Goal: Information Seeking & Learning: Learn about a topic

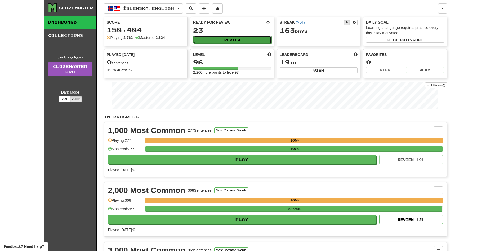
click at [242, 39] on button "Review" at bounding box center [232, 40] width 78 height 8
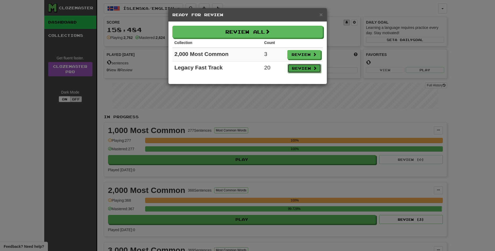
click at [302, 66] on button "Review" at bounding box center [304, 68] width 33 height 9
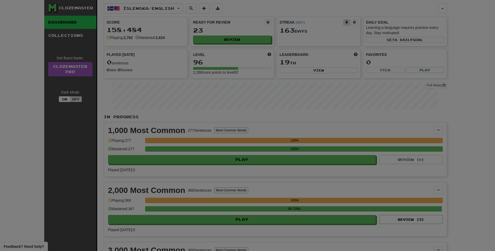
select select "**"
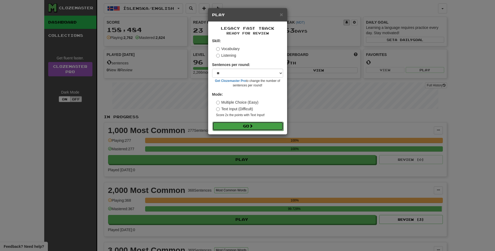
click at [250, 127] on button "Go" at bounding box center [248, 126] width 71 height 9
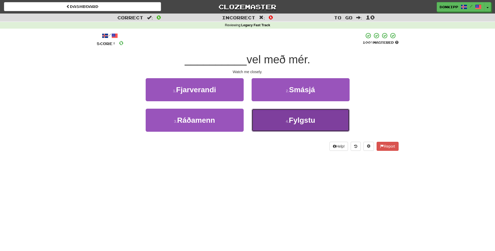
click at [280, 116] on button "4 . Fylgstu" at bounding box center [301, 120] width 98 height 23
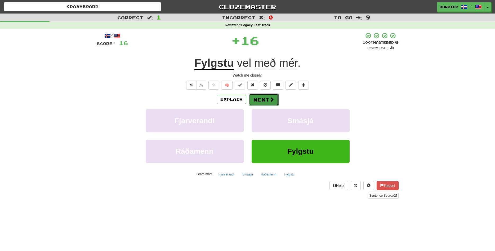
click at [261, 100] on button "Next" at bounding box center [264, 100] width 30 height 12
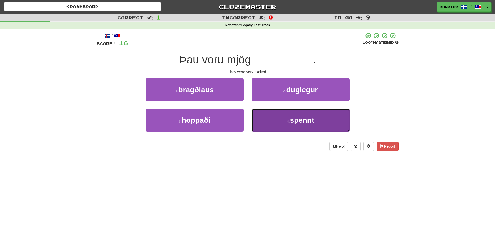
click at [280, 121] on button "4 . spennt" at bounding box center [301, 120] width 98 height 23
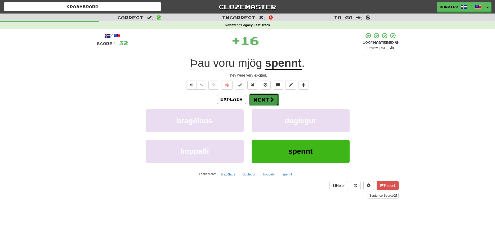
click at [261, 101] on button "Next" at bounding box center [264, 100] width 30 height 12
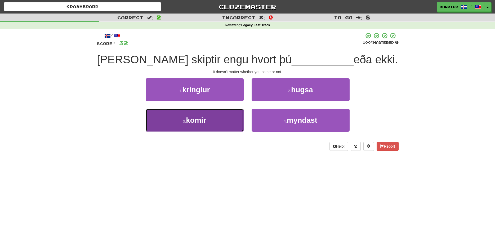
click at [204, 125] on button "3 . komir" at bounding box center [195, 120] width 98 height 23
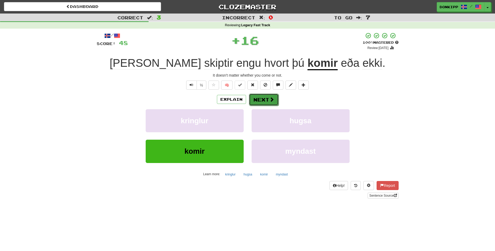
click at [268, 100] on button "Next" at bounding box center [264, 100] width 30 height 12
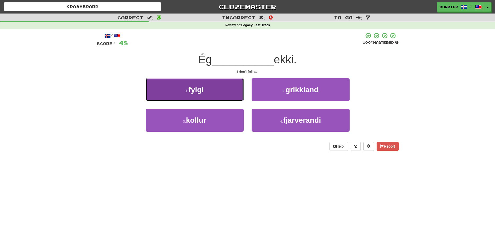
click at [232, 97] on button "1 . fylgi" at bounding box center [195, 89] width 98 height 23
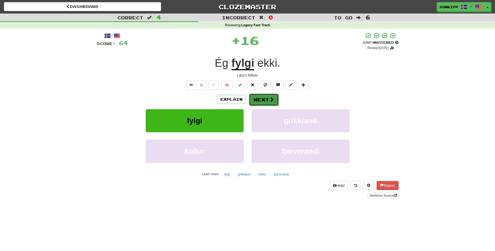
click at [268, 99] on button "Next" at bounding box center [264, 100] width 30 height 12
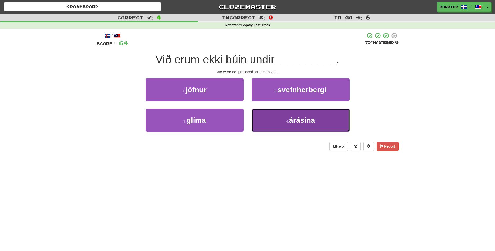
click at [292, 123] on span "árásina" at bounding box center [302, 120] width 26 height 8
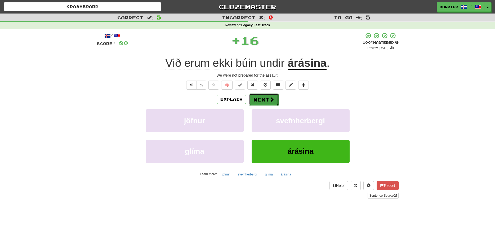
click at [260, 96] on button "Next" at bounding box center [264, 100] width 30 height 12
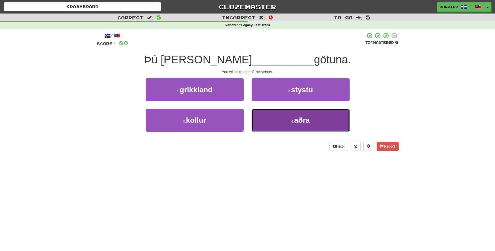
click at [272, 118] on button "4 . aðra" at bounding box center [301, 120] width 98 height 23
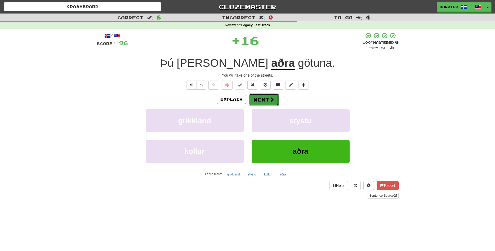
click at [264, 102] on button "Next" at bounding box center [264, 100] width 30 height 12
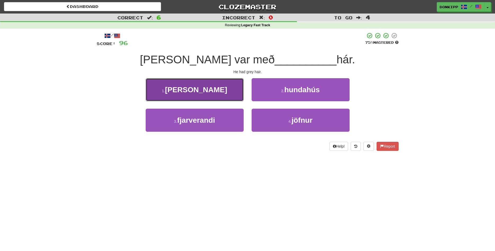
click at [223, 88] on button "1 . grátt" at bounding box center [195, 89] width 98 height 23
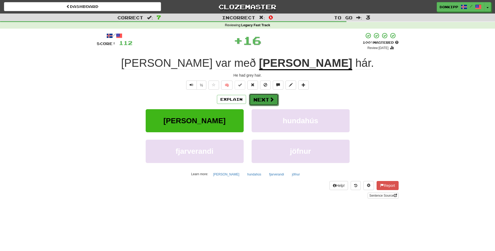
click at [267, 98] on button "Next" at bounding box center [264, 100] width 30 height 12
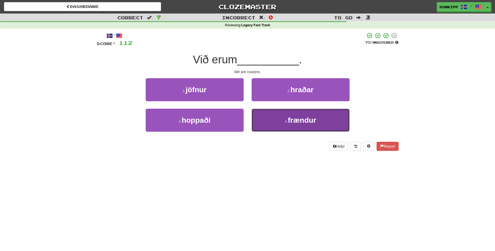
click at [277, 124] on button "4 . frændur" at bounding box center [301, 120] width 98 height 23
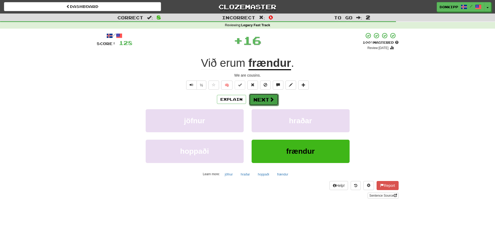
click at [263, 98] on button "Next" at bounding box center [264, 100] width 30 height 12
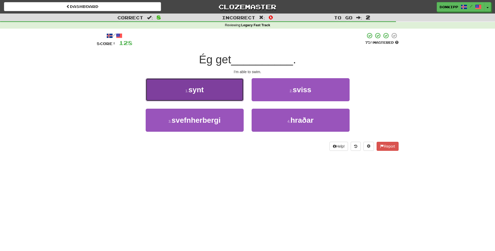
click at [230, 87] on button "1 . synt" at bounding box center [195, 89] width 98 height 23
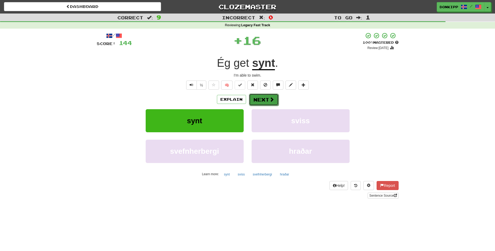
click at [264, 97] on button "Next" at bounding box center [264, 100] width 30 height 12
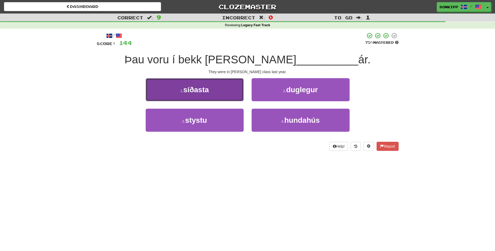
click at [218, 88] on button "1 . síðasta" at bounding box center [195, 89] width 98 height 23
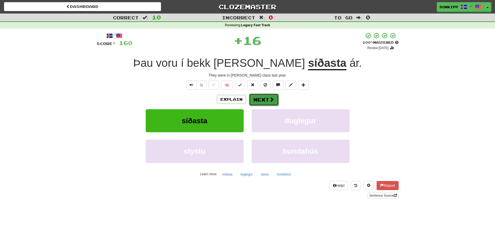
click at [261, 97] on button "Next" at bounding box center [264, 100] width 30 height 12
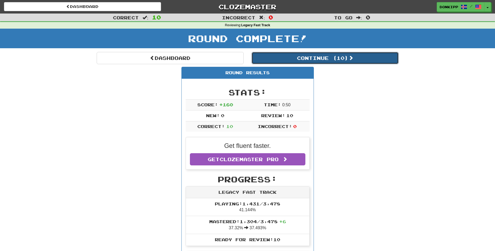
click at [322, 62] on button "Continue ( 10 )" at bounding box center [325, 58] width 147 height 12
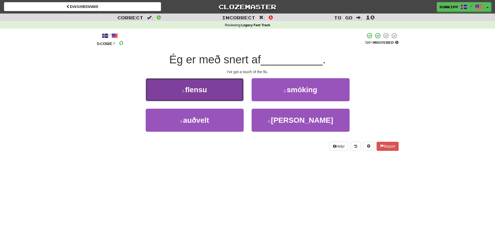
click at [229, 93] on button "1 . flensu" at bounding box center [195, 89] width 98 height 23
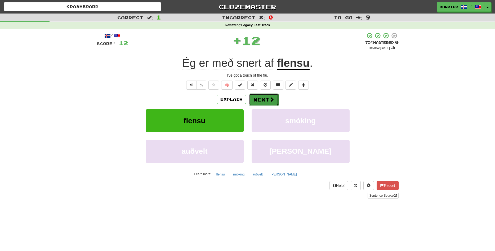
click at [267, 95] on button "Next" at bounding box center [264, 100] width 30 height 12
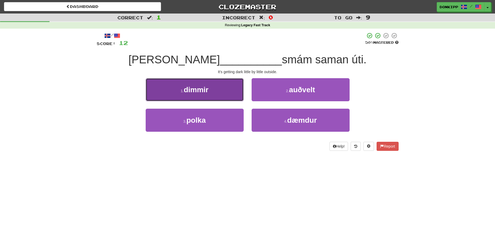
click at [229, 81] on button "1 . dimmir" at bounding box center [195, 89] width 98 height 23
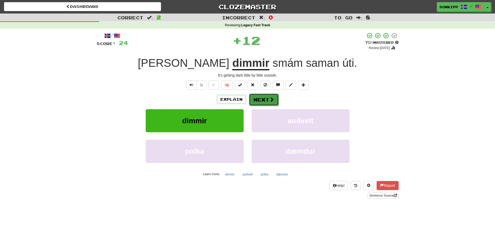
click at [265, 96] on button "Next" at bounding box center [264, 100] width 30 height 12
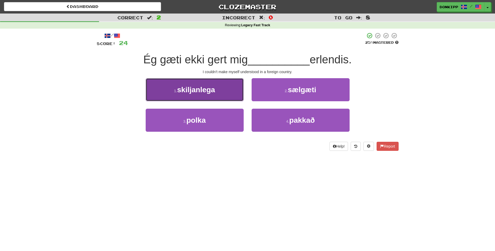
click at [225, 93] on button "1 . skiljanlega" at bounding box center [195, 89] width 98 height 23
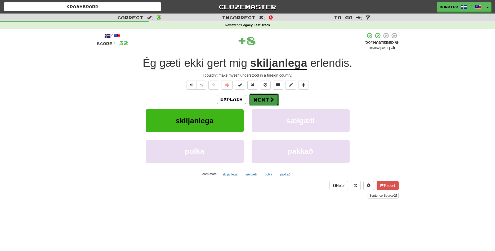
click at [268, 100] on button "Next" at bounding box center [264, 100] width 30 height 12
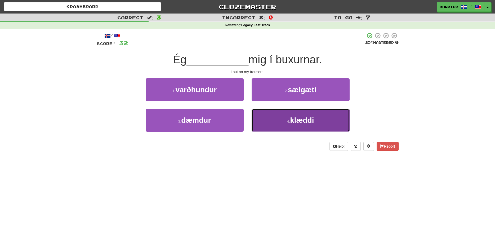
click at [280, 120] on button "4 . klæddi" at bounding box center [301, 120] width 98 height 23
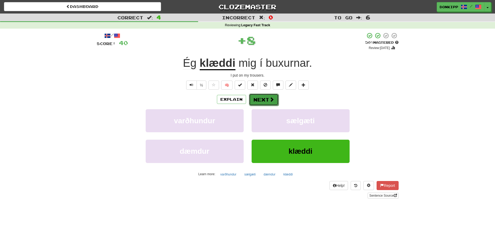
click at [265, 100] on button "Next" at bounding box center [264, 100] width 30 height 12
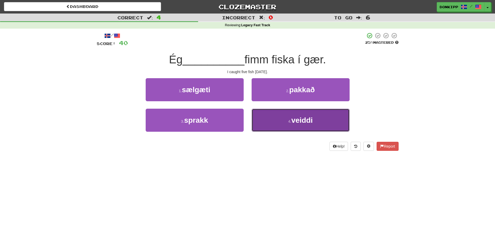
click at [280, 122] on button "4 . veiddi" at bounding box center [301, 120] width 98 height 23
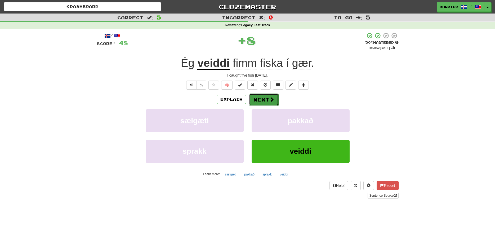
click at [270, 100] on span at bounding box center [272, 99] width 5 height 5
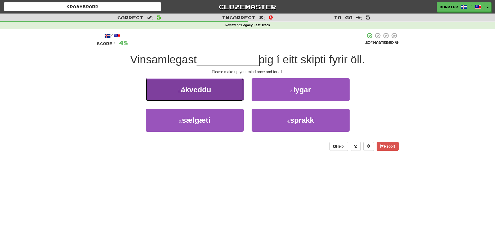
click at [228, 93] on button "1 . ákveddu" at bounding box center [195, 89] width 98 height 23
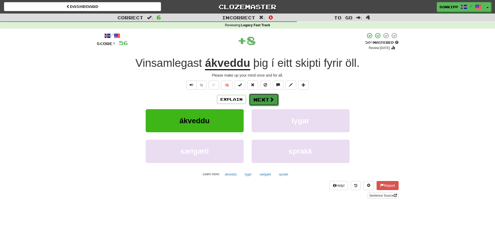
click at [262, 97] on button "Next" at bounding box center [264, 100] width 30 height 12
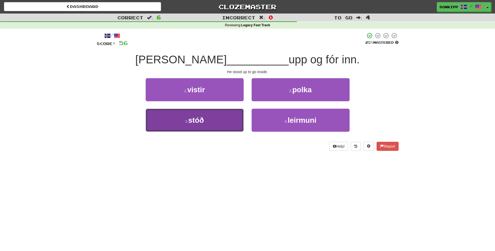
click at [222, 120] on button "3 . stóð" at bounding box center [195, 120] width 98 height 23
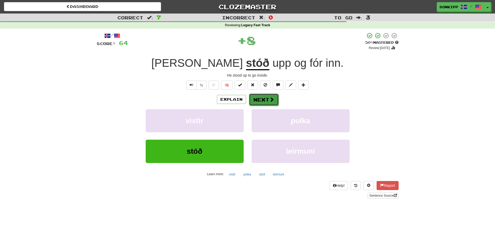
click at [267, 97] on button "Next" at bounding box center [264, 100] width 30 height 12
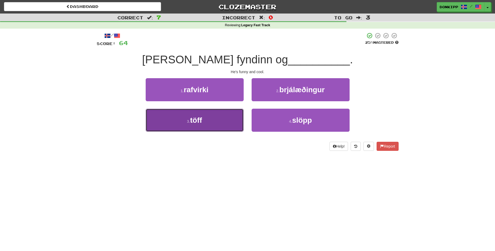
click at [228, 121] on button "3 . töff" at bounding box center [195, 120] width 98 height 23
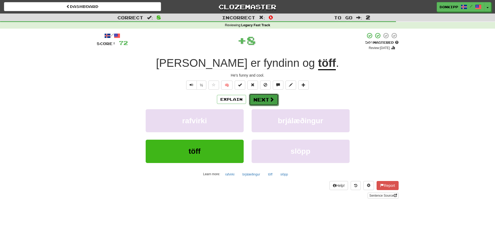
click at [265, 97] on button "Next" at bounding box center [264, 100] width 30 height 12
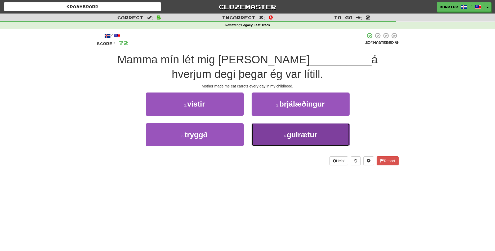
click at [276, 135] on button "4 . gulrætur" at bounding box center [301, 134] width 98 height 23
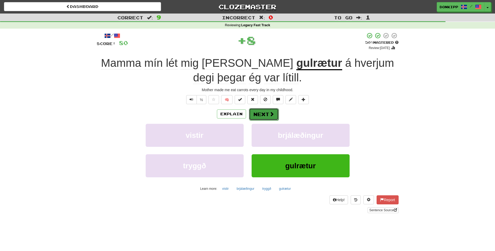
click at [263, 111] on button "Next" at bounding box center [264, 114] width 30 height 12
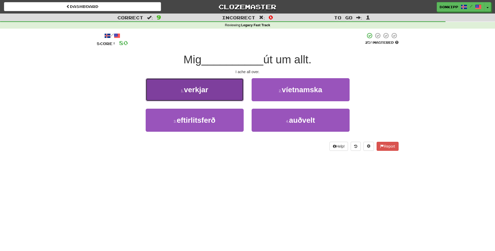
click at [226, 94] on button "1 . verkjar" at bounding box center [195, 89] width 98 height 23
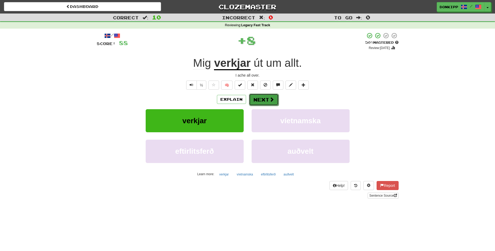
click at [267, 96] on button "Next" at bounding box center [264, 100] width 30 height 12
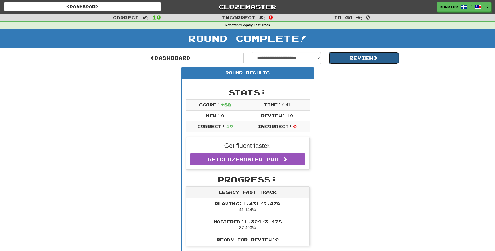
click at [359, 58] on button "Review" at bounding box center [364, 58] width 70 height 12
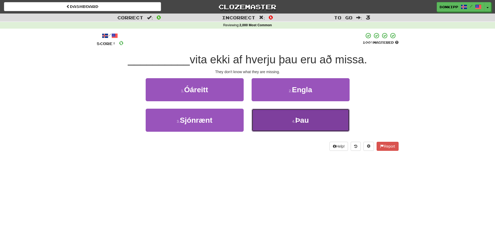
click at [287, 120] on button "4 . Þau" at bounding box center [301, 120] width 98 height 23
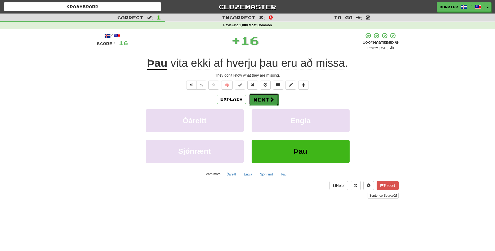
click at [266, 98] on button "Next" at bounding box center [264, 100] width 30 height 12
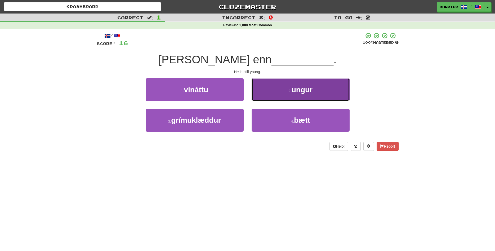
click at [280, 89] on button "2 . ungur" at bounding box center [301, 89] width 98 height 23
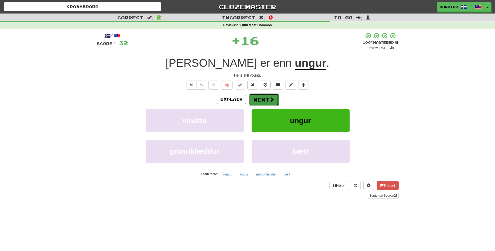
click at [263, 100] on button "Next" at bounding box center [264, 100] width 30 height 12
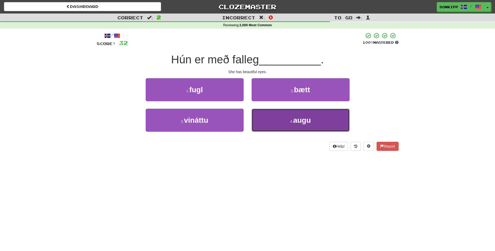
click at [281, 119] on button "4 . augu" at bounding box center [301, 120] width 98 height 23
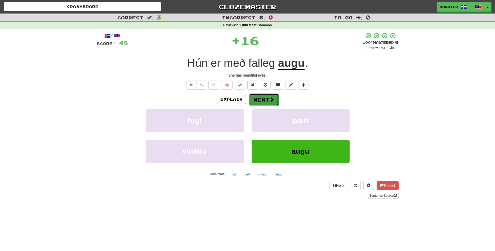
click at [258, 100] on button "Next" at bounding box center [264, 100] width 30 height 12
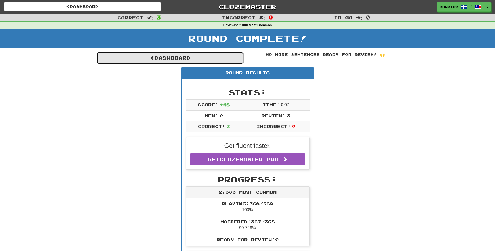
click at [206, 59] on link "Dashboard" at bounding box center [170, 58] width 147 height 12
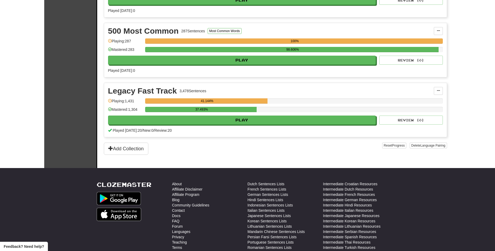
scroll to position [341, 0]
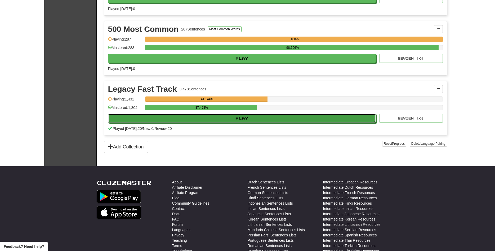
click at [273, 114] on button "Play" at bounding box center [242, 118] width 268 height 9
select select "**"
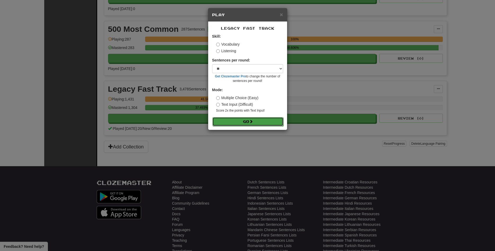
click at [246, 123] on button "Go" at bounding box center [248, 121] width 71 height 9
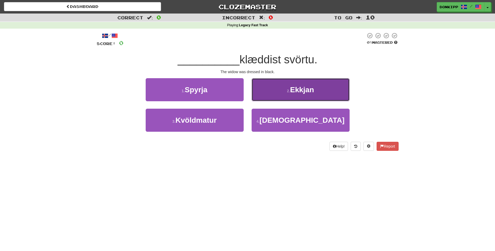
click at [285, 87] on button "2 . Ekkjan" at bounding box center [301, 89] width 98 height 23
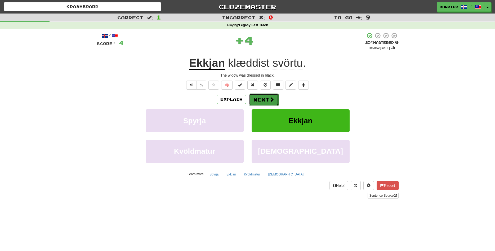
click at [262, 101] on button "Next" at bounding box center [264, 100] width 30 height 12
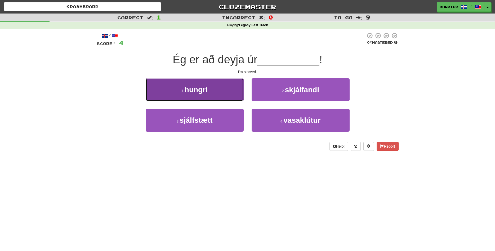
click at [227, 89] on button "1 . hungri" at bounding box center [195, 89] width 98 height 23
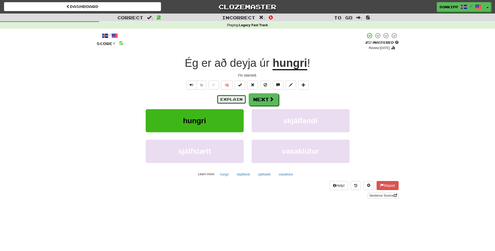
click at [232, 97] on button "Explain" at bounding box center [231, 99] width 29 height 9
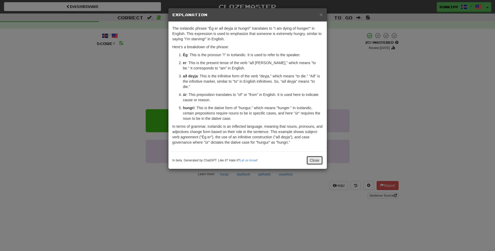
click at [314, 160] on button "Close" at bounding box center [315, 160] width 16 height 9
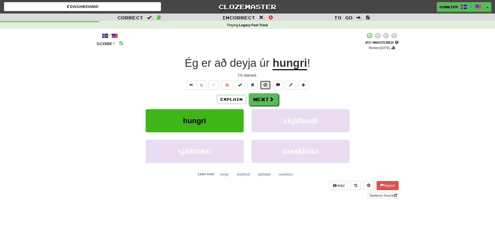
click at [266, 85] on span at bounding box center [266, 85] width 4 height 4
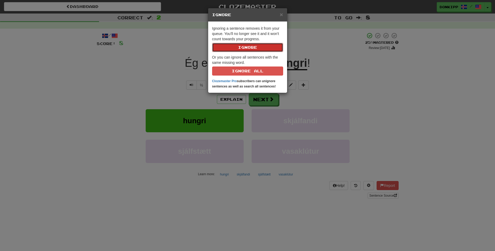
click at [239, 45] on button "Ignore" at bounding box center [247, 47] width 71 height 9
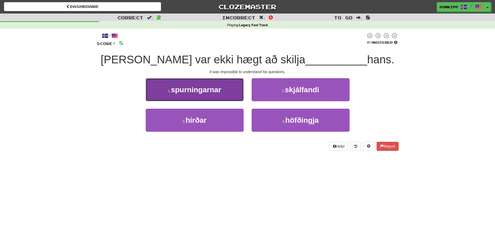
click at [229, 89] on button "1 . spurningarnar" at bounding box center [195, 89] width 98 height 23
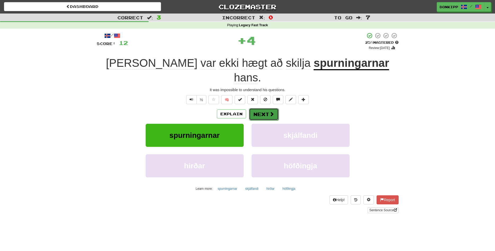
click at [267, 108] on button "Next" at bounding box center [264, 114] width 30 height 12
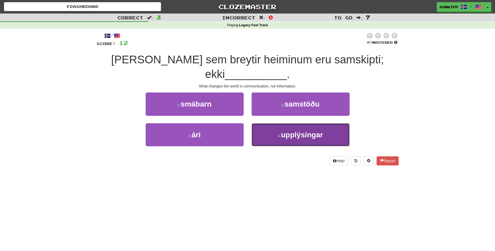
click at [288, 131] on span "upplýsingar" at bounding box center [302, 135] width 42 height 8
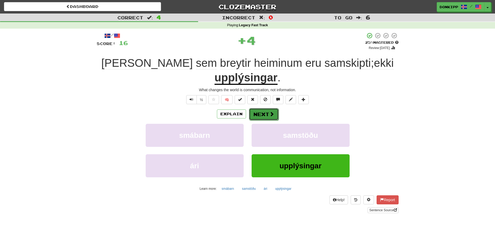
click at [264, 108] on button "Next" at bounding box center [264, 114] width 30 height 12
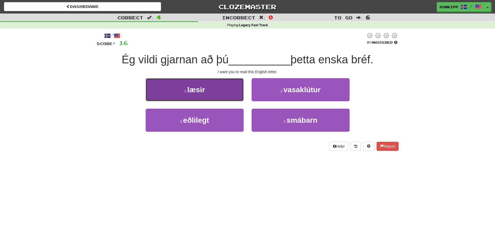
click at [224, 85] on button "1 . læsir" at bounding box center [195, 89] width 98 height 23
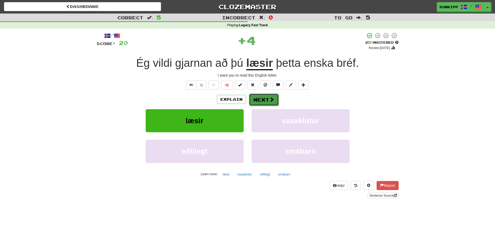
click at [260, 98] on button "Next" at bounding box center [264, 100] width 30 height 12
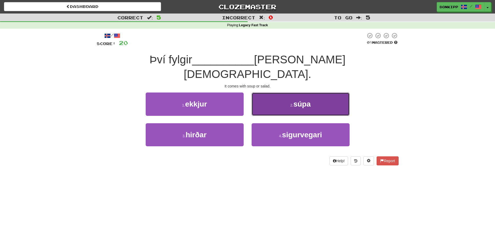
click at [285, 96] on button "2 . súpa" at bounding box center [301, 103] width 98 height 23
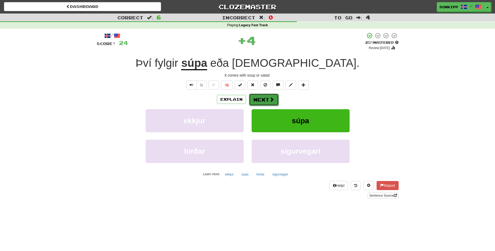
click at [266, 100] on button "Next" at bounding box center [264, 100] width 30 height 12
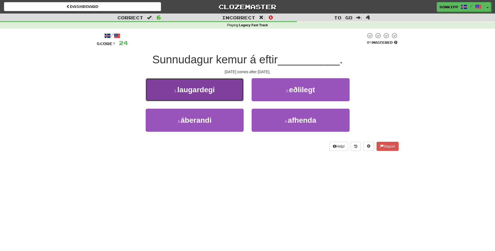
click at [225, 93] on button "1 . laugardegi" at bounding box center [195, 89] width 98 height 23
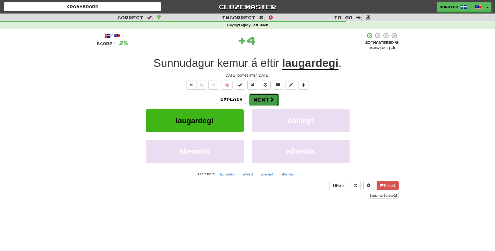
click at [263, 99] on button "Next" at bounding box center [264, 100] width 30 height 12
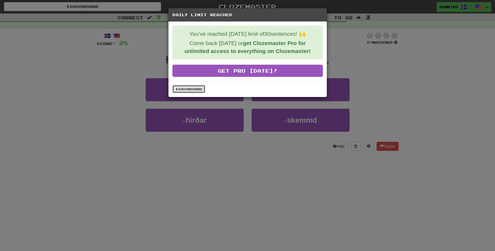
click at [197, 90] on link "Dashboard" at bounding box center [189, 89] width 33 height 8
